Goal: Find contact information: Find contact information

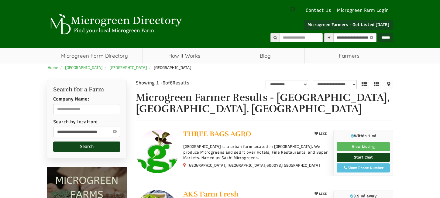
select select "********"
select select "Language Translate Widget"
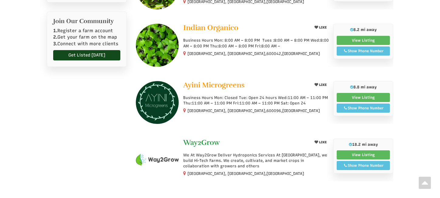
scroll to position [273, 0]
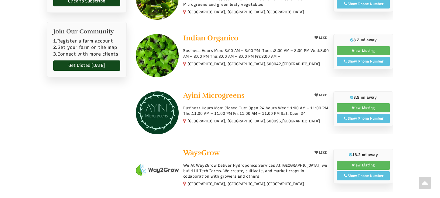
click at [92, 53] on p "1. Register a farm account 2. Get your farm on the map 3. Connect with more cli…" at bounding box center [86, 47] width 67 height 19
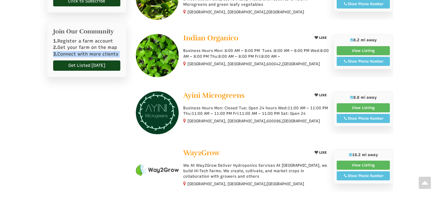
scroll to position [182, 0]
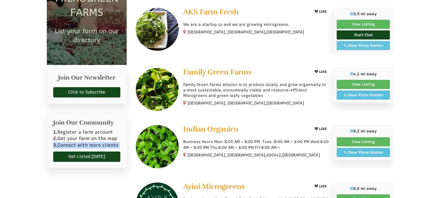
click at [375, 47] on span "Show Phone Number Call: [PHONE_NUMBER]" at bounding box center [363, 45] width 53 height 9
click at [382, 43] on div "Show Phone Number" at bounding box center [363, 45] width 46 height 5
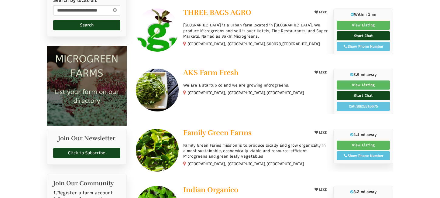
click at [367, 44] on div "Show Phone Number" at bounding box center [363, 46] width 46 height 5
click at [409, 77] on div "**********" at bounding box center [220, 163] width 440 height 442
click at [357, 154] on div "Show Phone Number" at bounding box center [363, 155] width 46 height 5
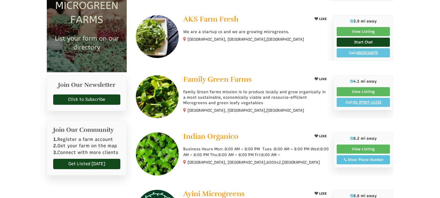
scroll to position [182, 0]
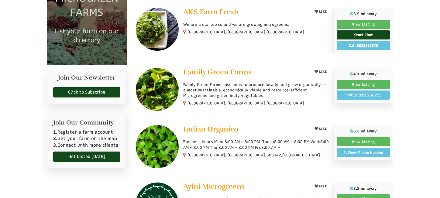
click at [362, 148] on span "Show Phone Number Call: 096770 18382" at bounding box center [363, 152] width 53 height 9
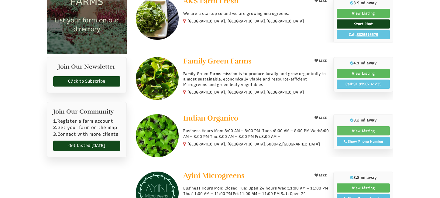
scroll to position [213, 0]
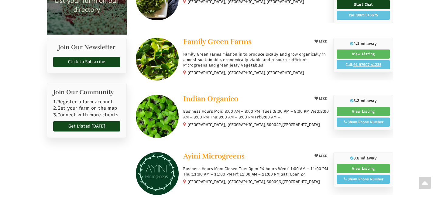
click at [366, 120] on div "Show Phone Number" at bounding box center [363, 121] width 46 height 5
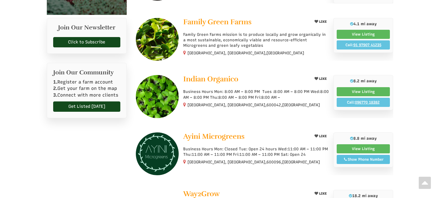
scroll to position [243, 0]
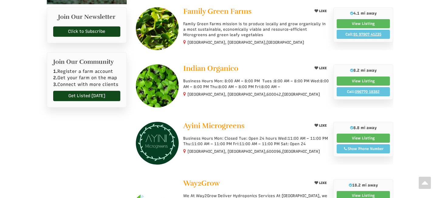
click at [365, 147] on div "Show Phone Number" at bounding box center [363, 148] width 46 height 5
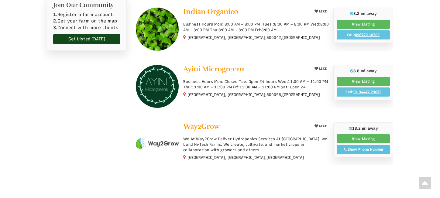
scroll to position [304, 0]
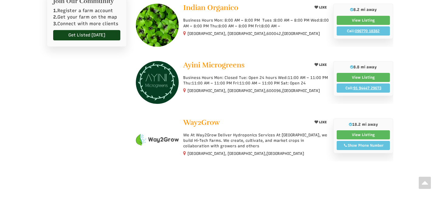
click at [369, 143] on div "Show Phone Number" at bounding box center [363, 145] width 46 height 5
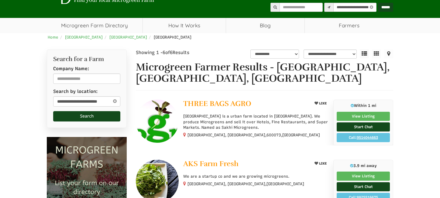
scroll to position [0, 0]
